Goal: Task Accomplishment & Management: Use online tool/utility

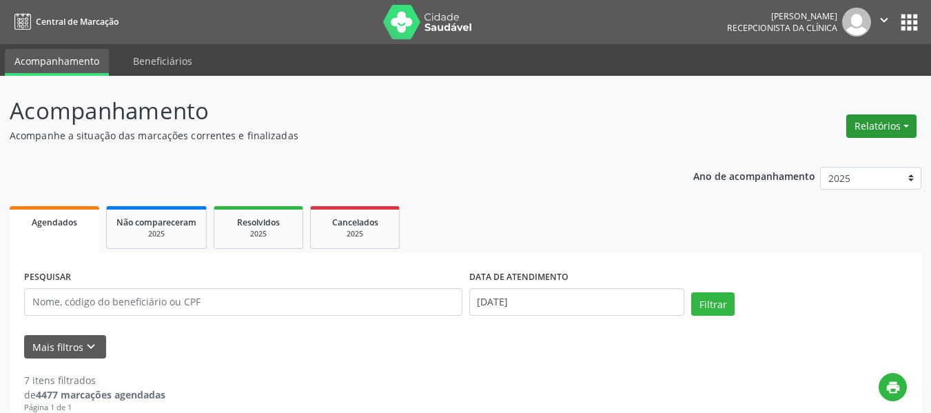
click at [874, 119] on button "Relatórios" at bounding box center [881, 125] width 70 height 23
click at [814, 152] on link "Agendamentos" at bounding box center [842, 155] width 148 height 19
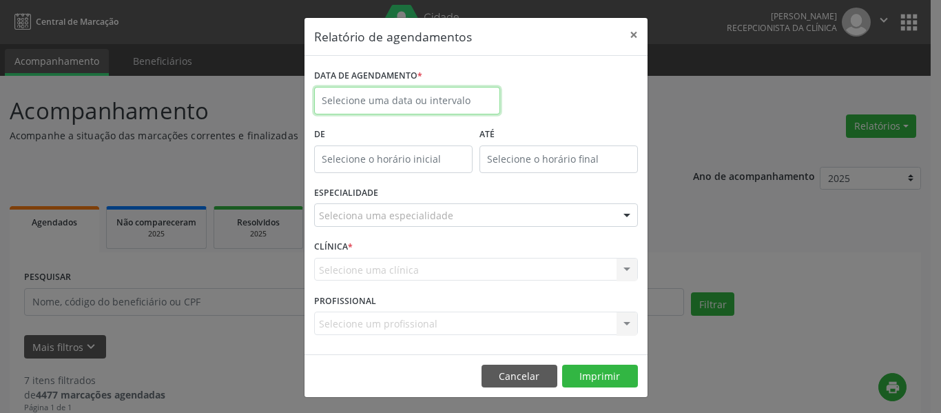
click at [407, 97] on input "text" at bounding box center [407, 101] width 186 height 28
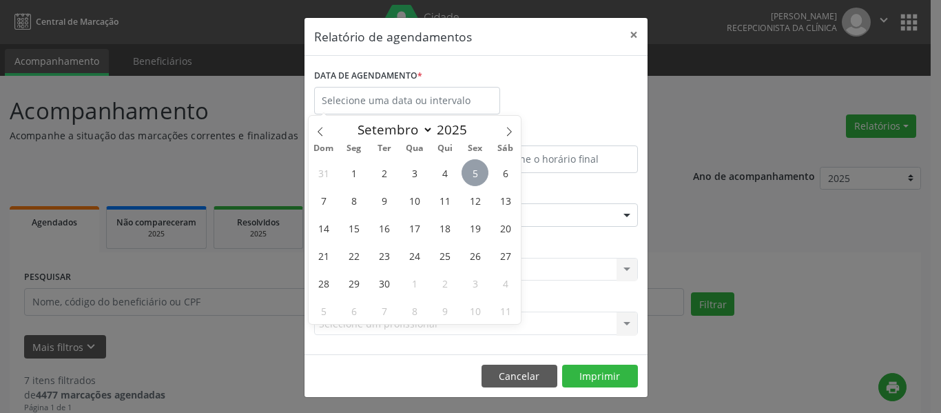
click at [474, 174] on span "5" at bounding box center [475, 172] width 27 height 27
type input "[DATE]"
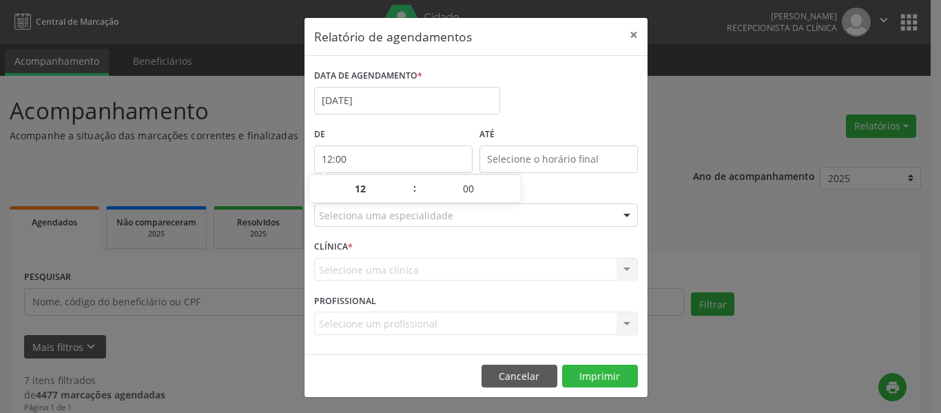
click at [403, 159] on input "12:00" at bounding box center [393, 159] width 159 height 28
click at [407, 200] on span at bounding box center [408, 196] width 10 height 14
type input "11:00"
type input "11"
click at [407, 200] on span at bounding box center [408, 196] width 10 height 14
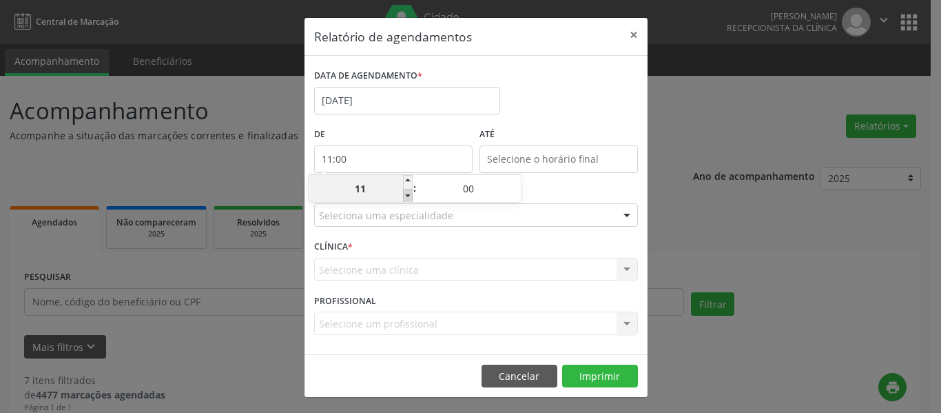
type input "10:00"
type input "10"
click at [407, 200] on span at bounding box center [408, 196] width 10 height 14
type input "09:00"
type input "09"
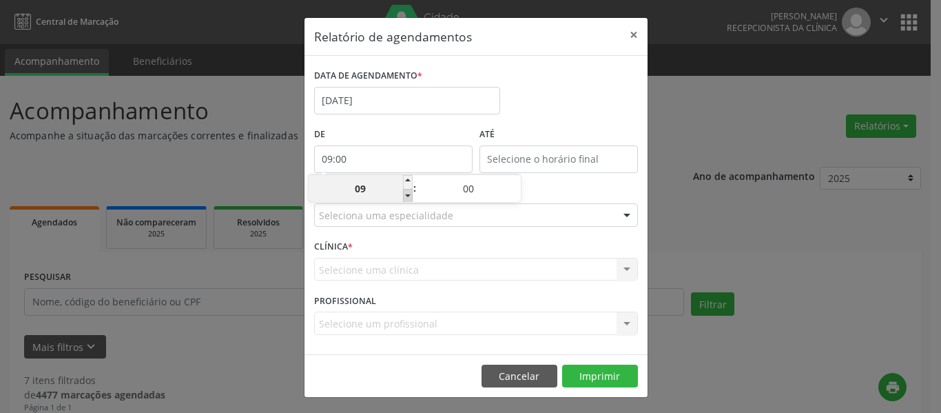
click at [408, 200] on span at bounding box center [408, 196] width 10 height 14
type input "08:00"
type input "08"
click at [560, 158] on input "12:00" at bounding box center [559, 159] width 159 height 28
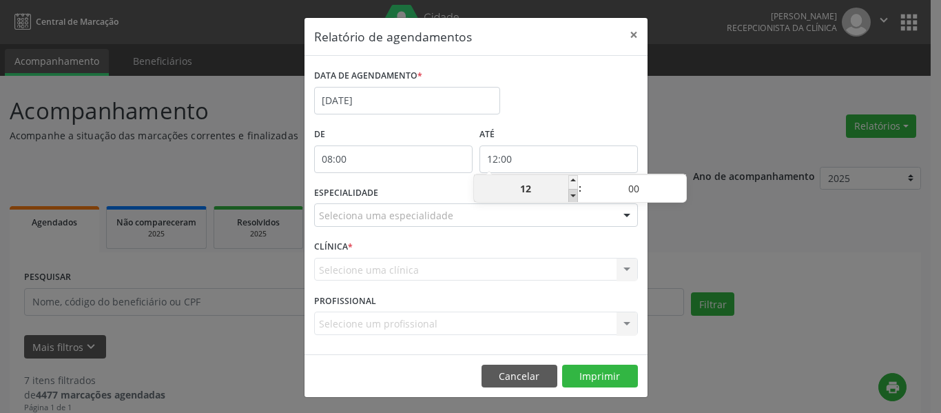
click at [574, 194] on span at bounding box center [574, 196] width 10 height 14
type input "11:00"
type input "11"
click at [572, 199] on span at bounding box center [574, 196] width 10 height 14
type input "10:00"
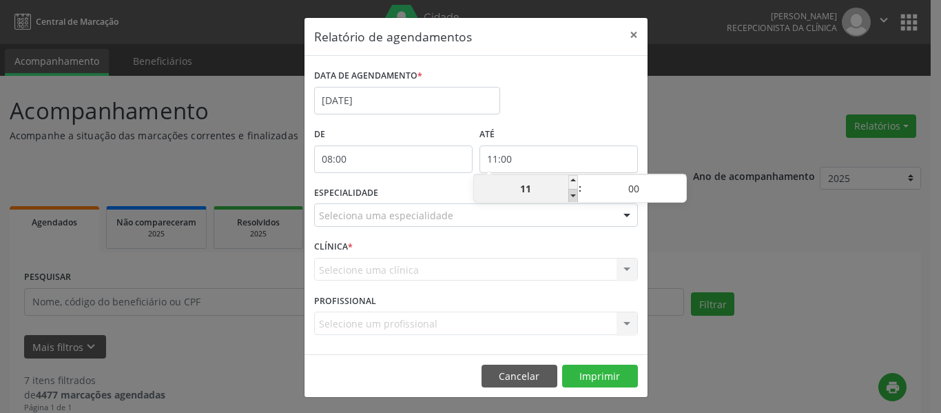
type input "10"
click at [679, 176] on span at bounding box center [682, 182] width 10 height 14
type input "10:05"
type input "05"
click at [679, 176] on span at bounding box center [682, 182] width 10 height 14
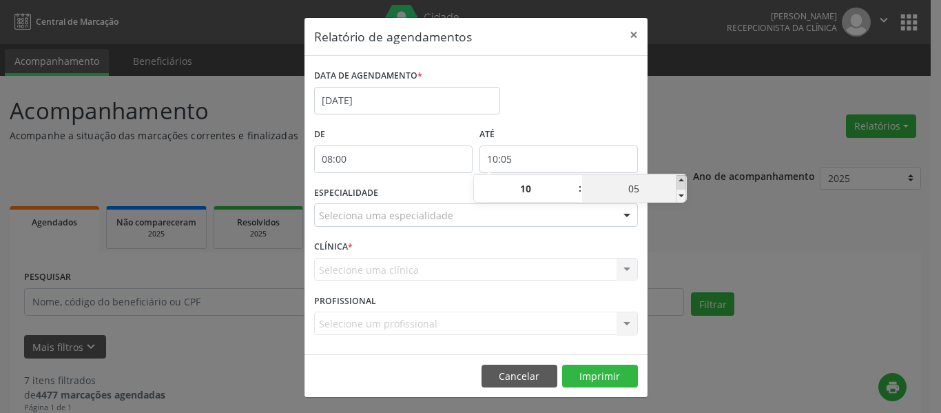
type input "10:10"
type input "10"
click at [679, 176] on span at bounding box center [682, 182] width 10 height 14
type input "10:15"
type input "15"
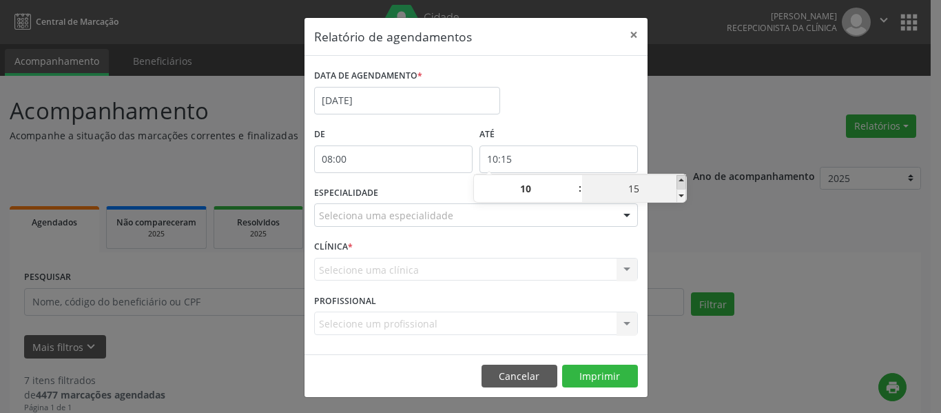
click at [679, 176] on span at bounding box center [682, 182] width 10 height 14
type input "10:20"
type input "20"
click at [679, 176] on span at bounding box center [682, 182] width 10 height 14
type input "10:25"
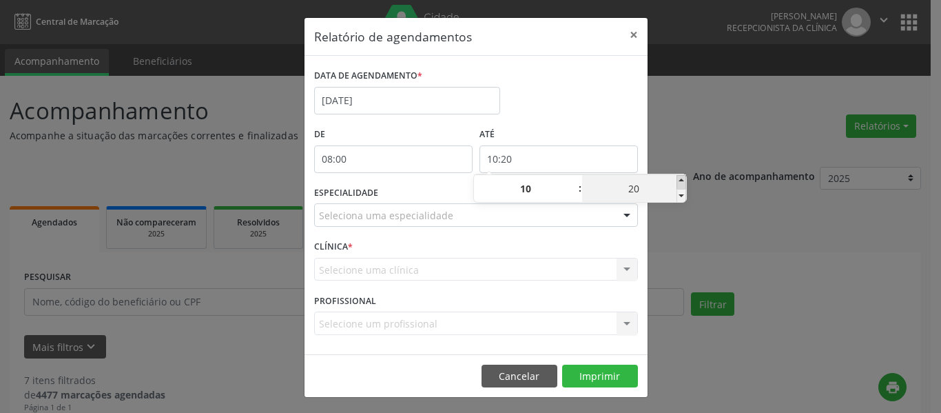
type input "25"
click at [680, 177] on span at bounding box center [682, 182] width 10 height 14
type input "10:30"
type input "30"
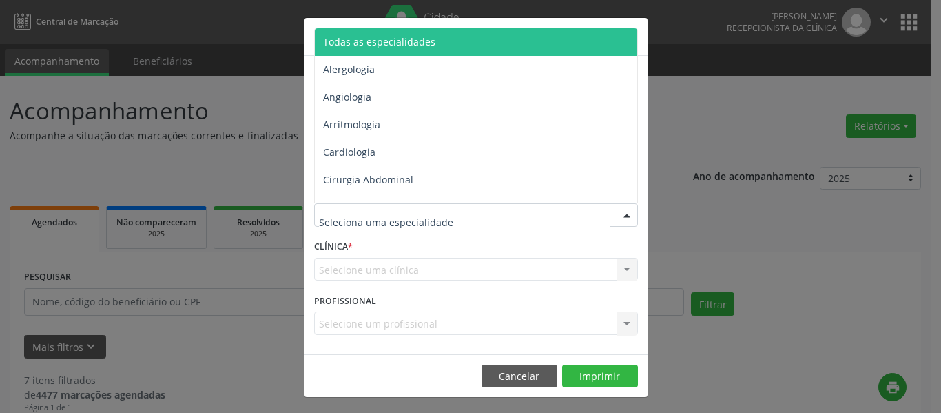
click at [414, 223] on div at bounding box center [476, 214] width 324 height 23
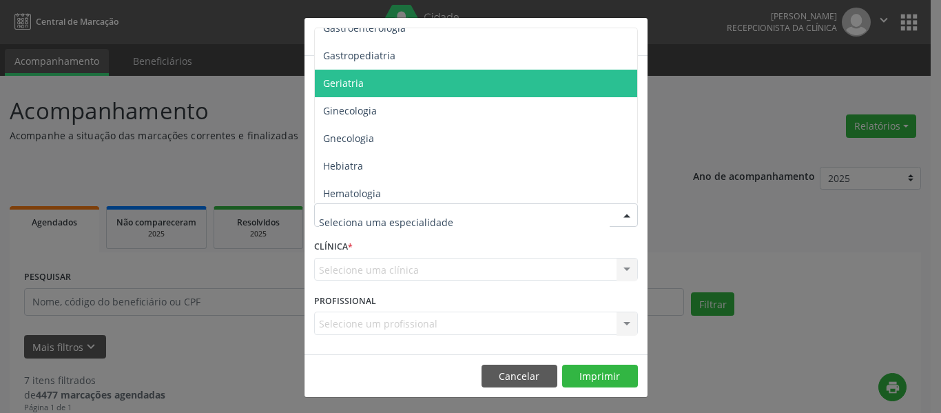
scroll to position [827, 0]
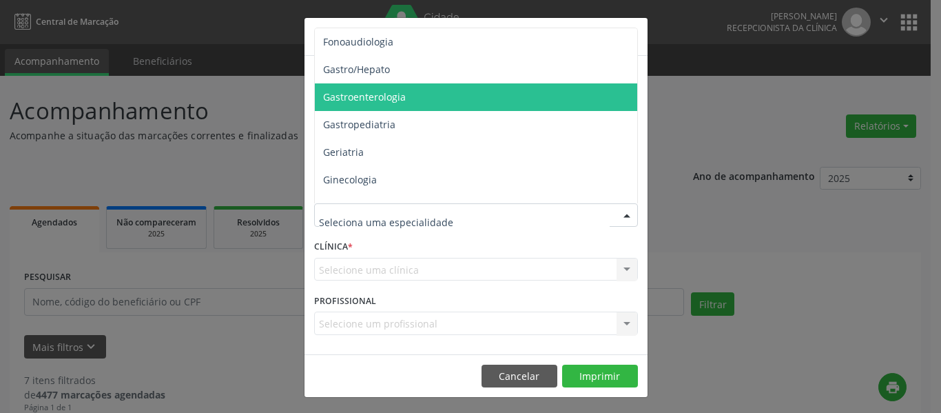
click at [425, 96] on span "Gastroenterologia" at bounding box center [477, 97] width 325 height 28
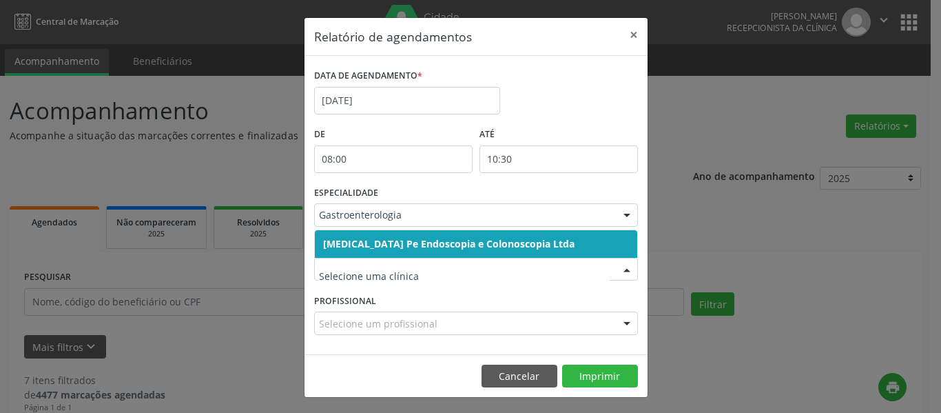
click at [451, 277] on div at bounding box center [476, 269] width 324 height 23
click at [425, 242] on span "[MEDICAL_DATA] Pe Endoscopia e Colonoscopia Ltda" at bounding box center [449, 243] width 252 height 13
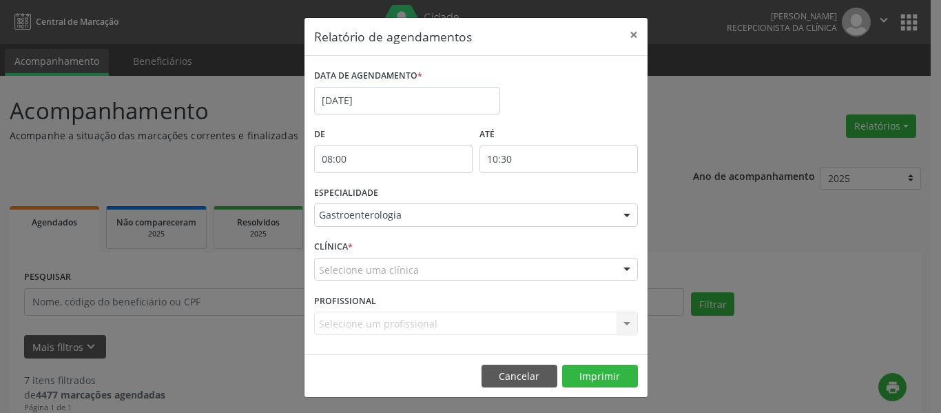
click at [425, 264] on div "Selecione uma clínica" at bounding box center [476, 269] width 324 height 23
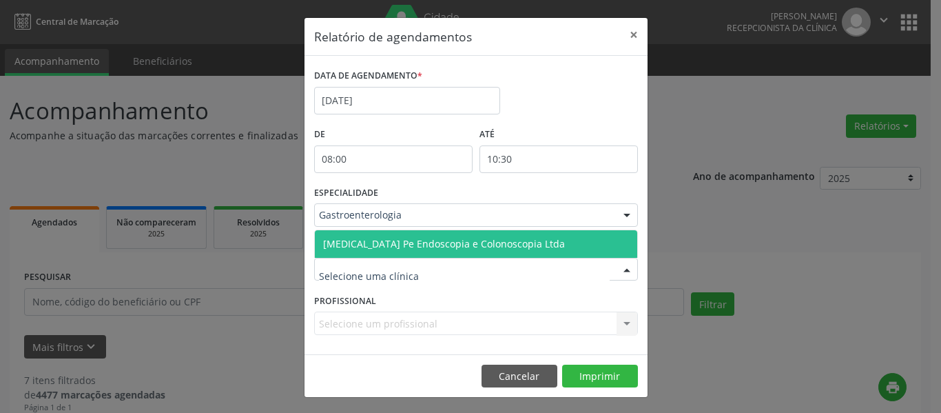
click at [421, 249] on span "[MEDICAL_DATA] Pe Endoscopia e Colonoscopia Ltda" at bounding box center [444, 243] width 242 height 13
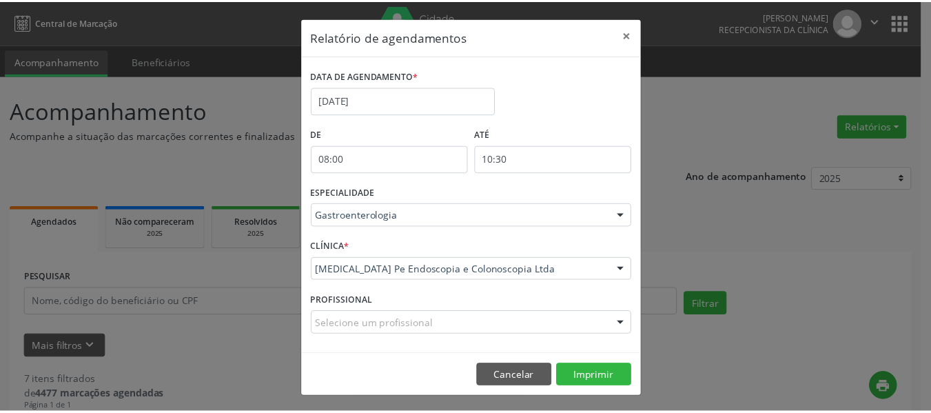
scroll to position [2, 0]
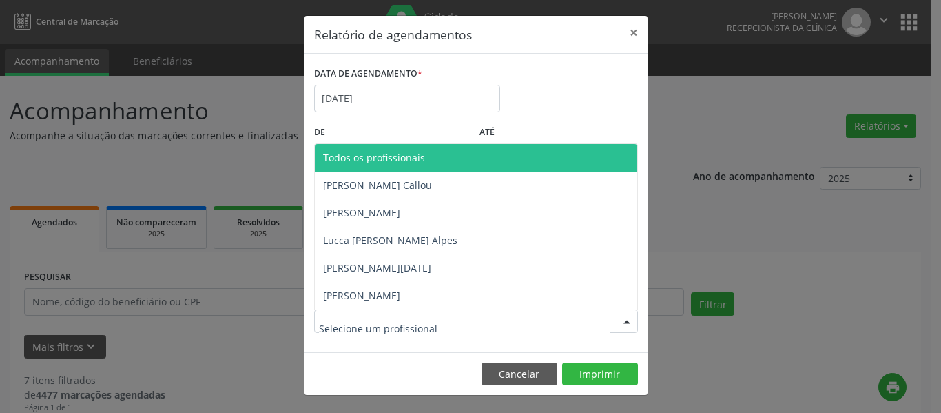
click at [437, 320] on div at bounding box center [476, 320] width 324 height 23
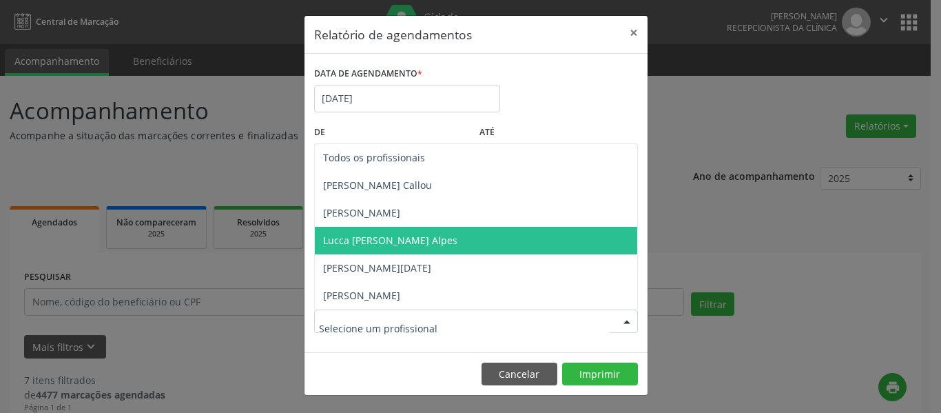
click at [397, 241] on span "Lucca [PERSON_NAME] Alpes" at bounding box center [390, 240] width 134 height 13
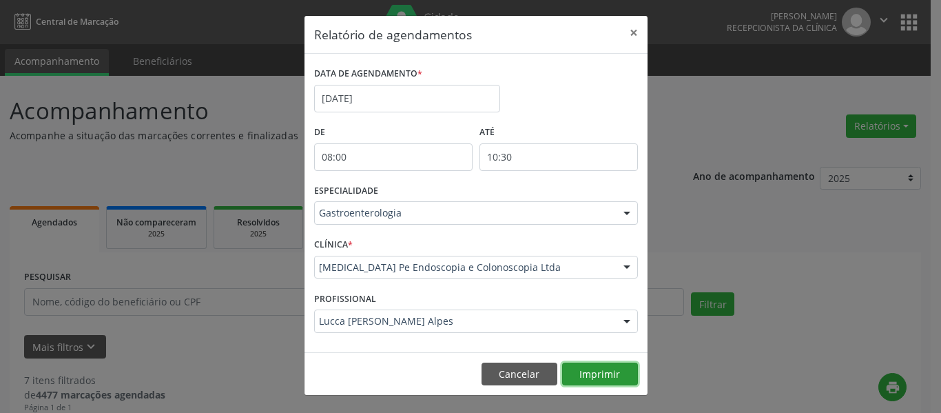
click at [587, 377] on button "Imprimir" at bounding box center [600, 374] width 76 height 23
click at [625, 37] on button "×" at bounding box center [634, 33] width 28 height 34
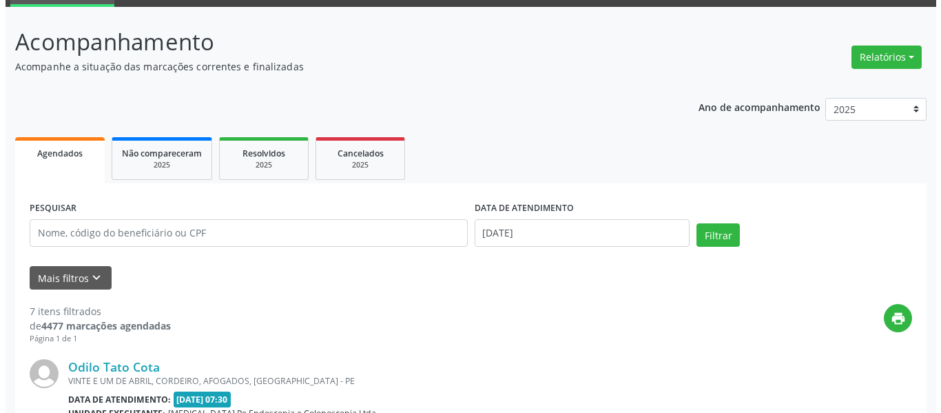
scroll to position [0, 0]
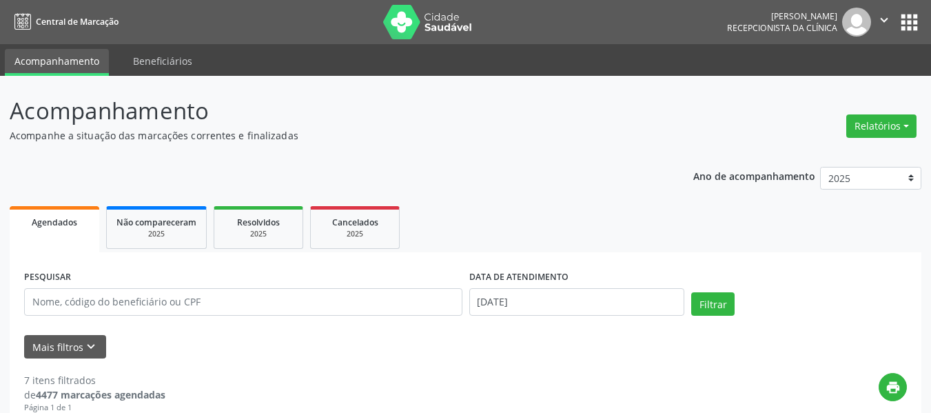
click at [884, 139] on div "Relatórios Agendamentos Procedimentos realizados" at bounding box center [881, 126] width 80 height 33
click at [868, 125] on button "Relatórios" at bounding box center [881, 125] width 70 height 23
click at [803, 156] on link "Agendamentos" at bounding box center [842, 155] width 148 height 19
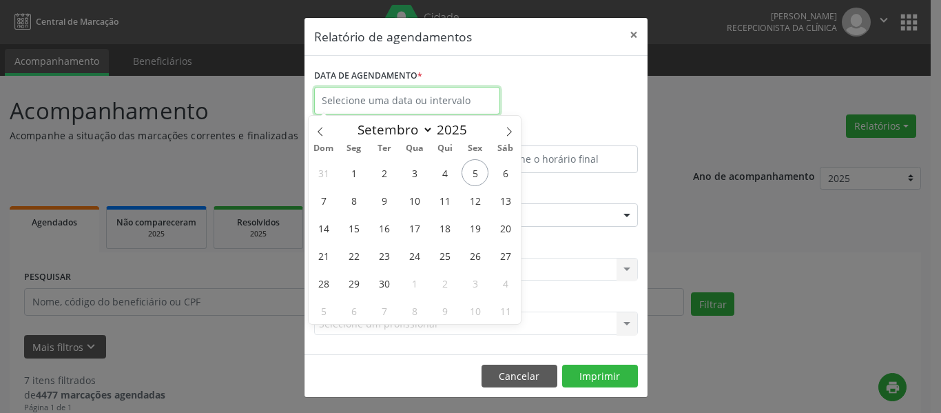
click at [483, 97] on input "text" at bounding box center [407, 101] width 186 height 28
click at [476, 173] on span "5" at bounding box center [475, 172] width 27 height 27
type input "[DATE]"
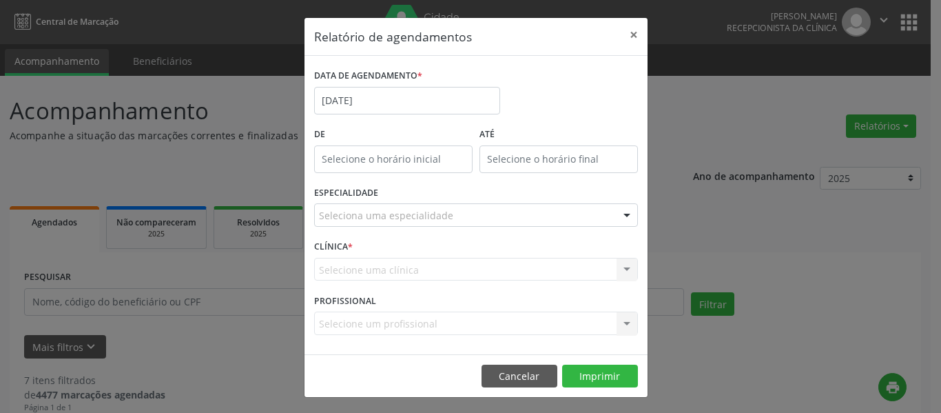
click at [476, 173] on div "ATÉ" at bounding box center [558, 153] width 165 height 59
click at [449, 161] on input "12:00" at bounding box center [393, 159] width 159 height 28
click at [405, 196] on span at bounding box center [408, 196] width 10 height 14
type input "11:00"
type input "11"
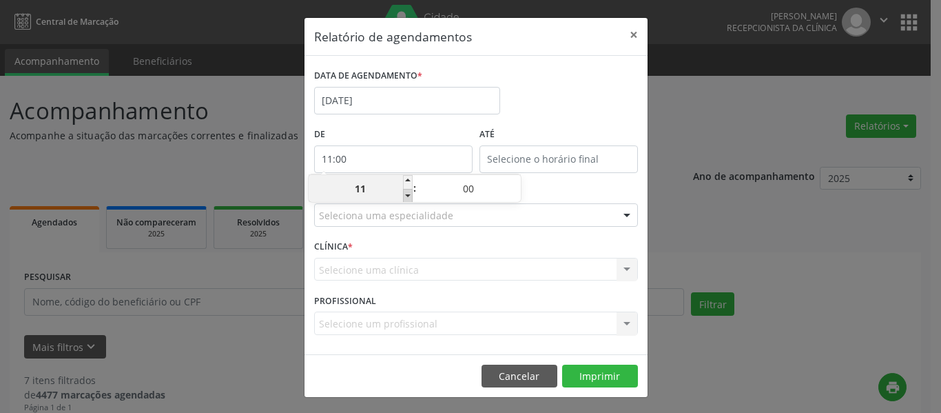
click at [405, 196] on span at bounding box center [408, 196] width 10 height 14
type input "10:00"
type input "10"
click at [405, 196] on span at bounding box center [408, 196] width 10 height 14
type input "09:00"
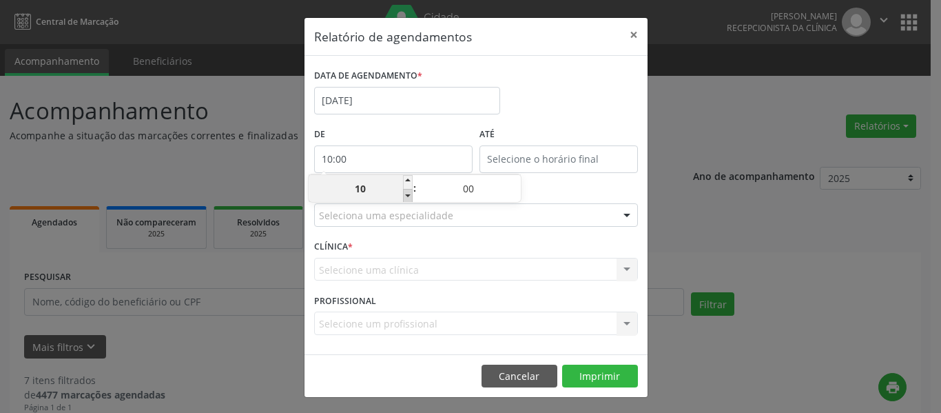
type input "09"
click at [405, 196] on span at bounding box center [408, 196] width 10 height 14
type input "08:00"
type input "08"
click at [405, 196] on span at bounding box center [408, 196] width 10 height 14
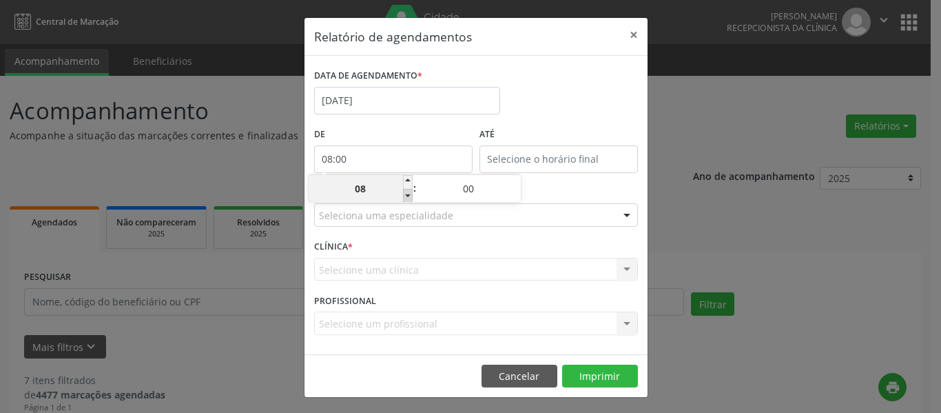
type input "07:00"
type input "07"
type input "12:00"
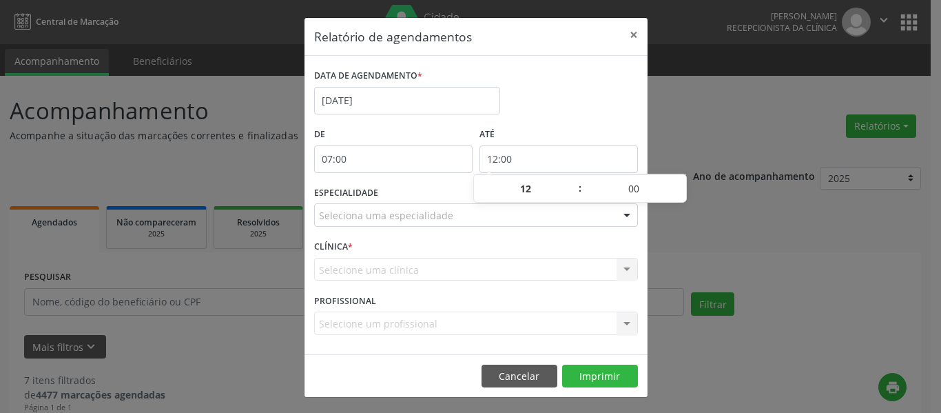
click at [595, 156] on input "12:00" at bounding box center [559, 159] width 159 height 28
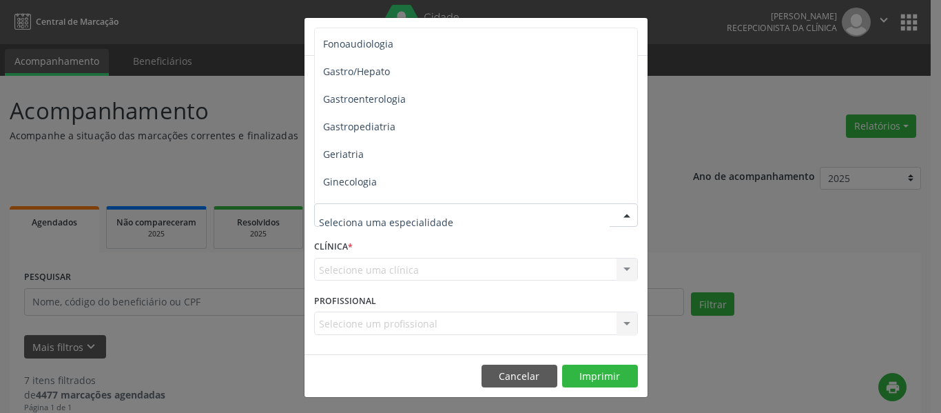
scroll to position [827, 0]
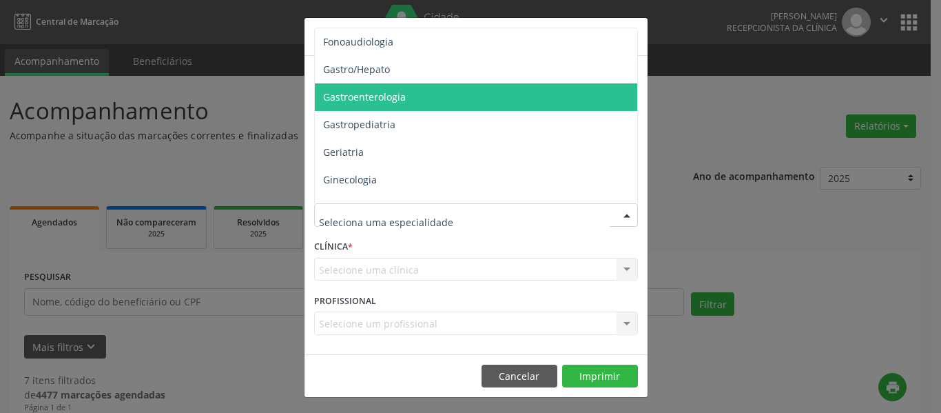
click at [396, 97] on span "Gastroenterologia" at bounding box center [364, 96] width 83 height 13
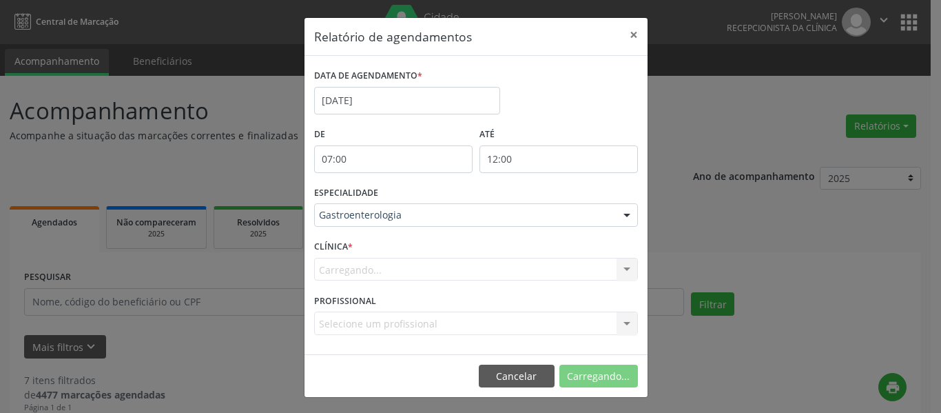
click at [454, 265] on div "Carregando... [MEDICAL_DATA] Pe Endoscopia e Colonoscopia Ltda Nenhum resultado…" at bounding box center [476, 269] width 324 height 23
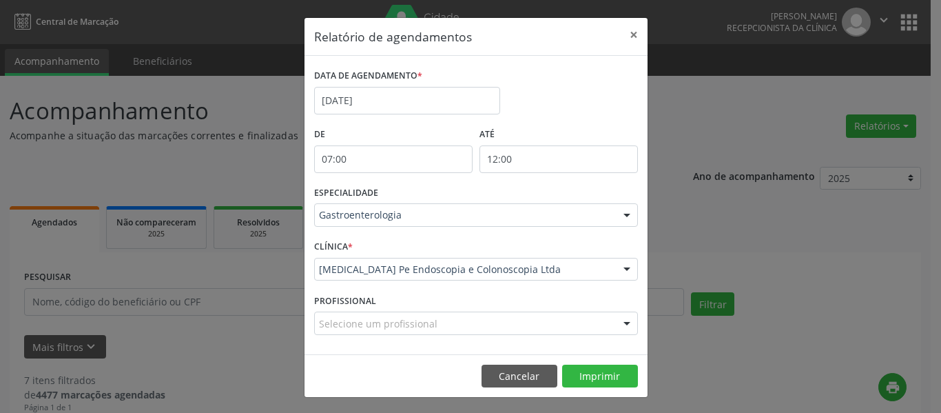
click at [445, 228] on div "ESPECIALIDADE Gastroenterologia Todas as especialidades Alergologia Angiologia …" at bounding box center [476, 210] width 331 height 54
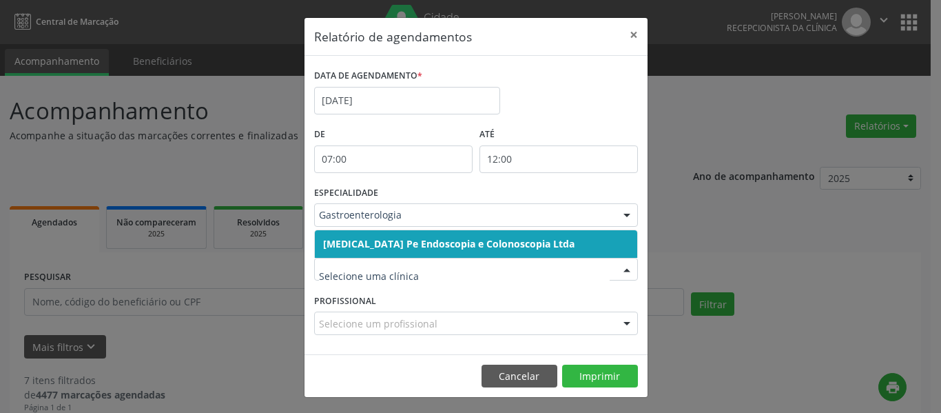
click at [454, 247] on span "[MEDICAL_DATA] Pe Endoscopia e Colonoscopia Ltda" at bounding box center [449, 243] width 252 height 13
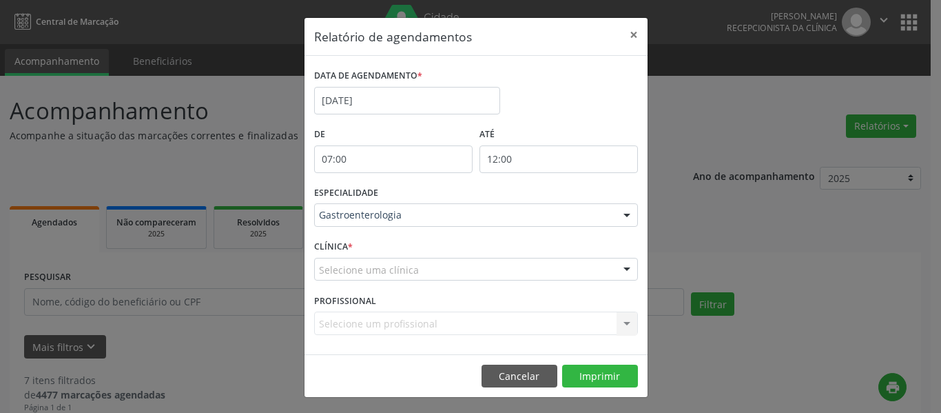
click at [452, 329] on div "Selecione um profissional Todos os profissionais [PERSON_NAME] [PERSON_NAME][GE…" at bounding box center [476, 323] width 324 height 23
click at [449, 261] on div "Selecione uma clínica" at bounding box center [476, 269] width 324 height 23
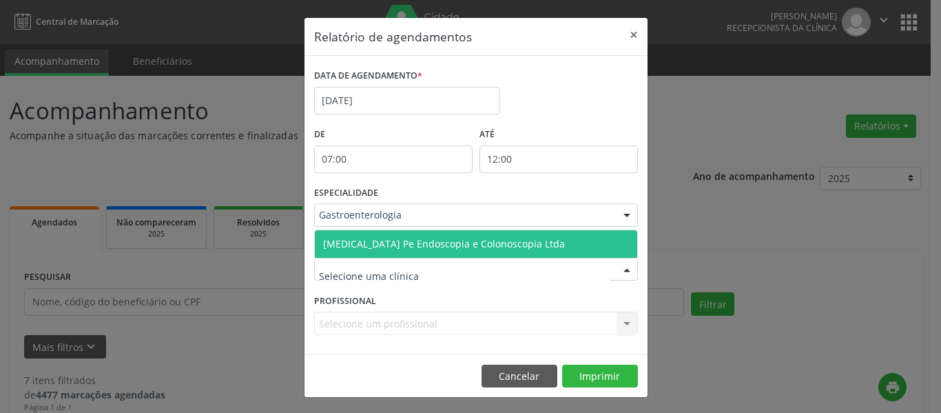
click at [449, 244] on span "[MEDICAL_DATA] Pe Endoscopia e Colonoscopia Ltda" at bounding box center [444, 243] width 242 height 13
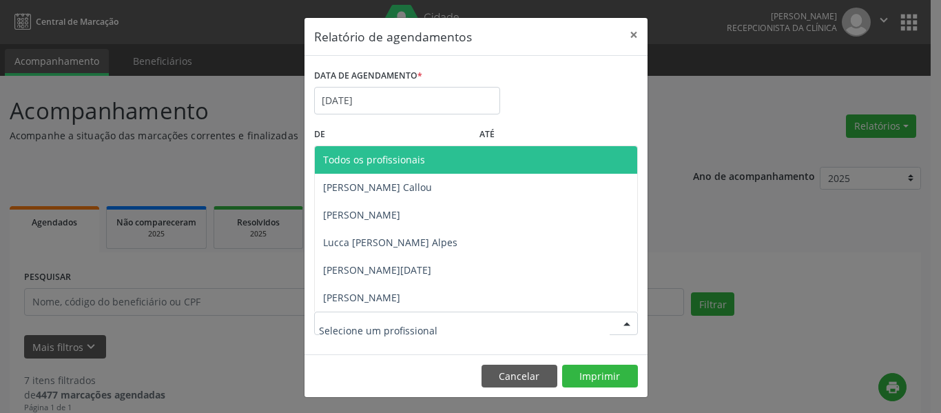
click at [451, 318] on div at bounding box center [476, 323] width 324 height 23
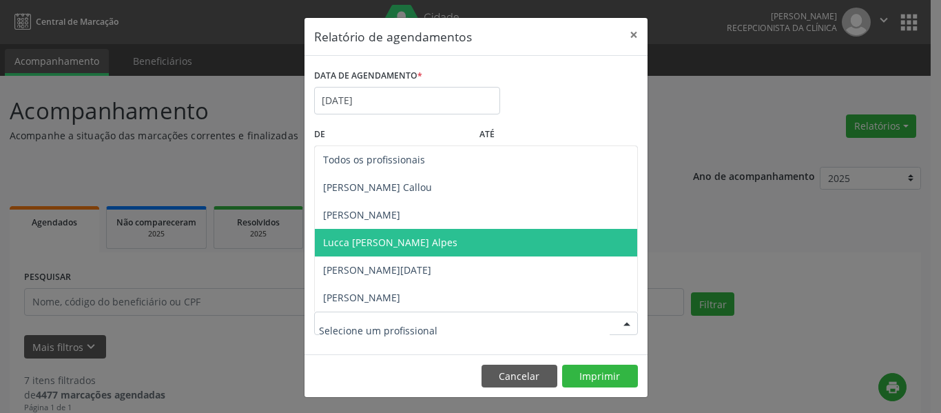
click at [423, 243] on span "Lucca [PERSON_NAME] Alpes" at bounding box center [390, 242] width 134 height 13
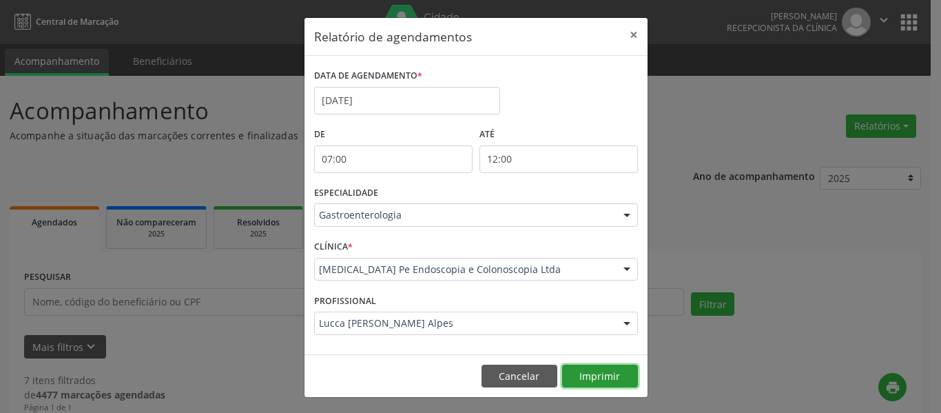
click at [586, 374] on button "Imprimir" at bounding box center [600, 376] width 76 height 23
